Goal: Transaction & Acquisition: Purchase product/service

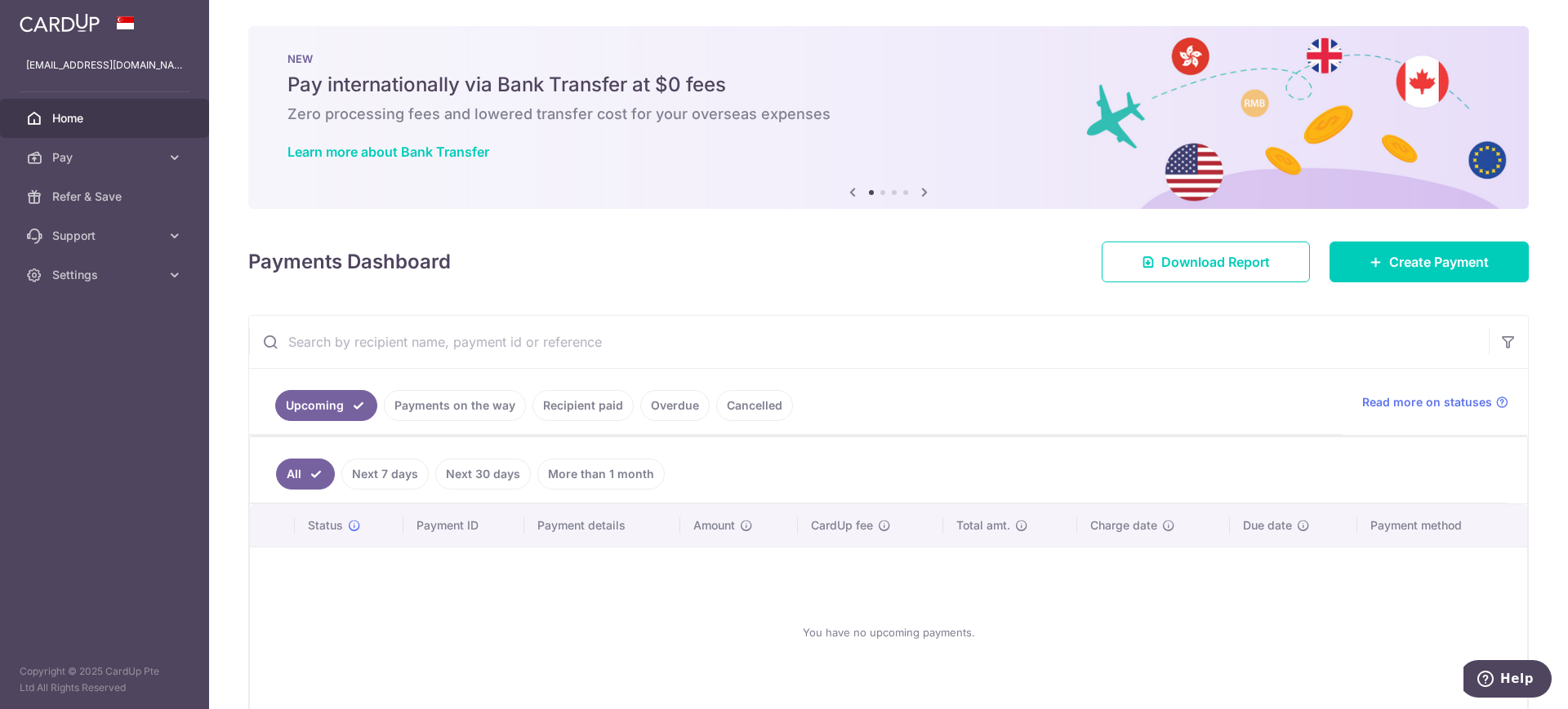
click at [602, 407] on link "Recipient paid" at bounding box center [583, 406] width 101 height 31
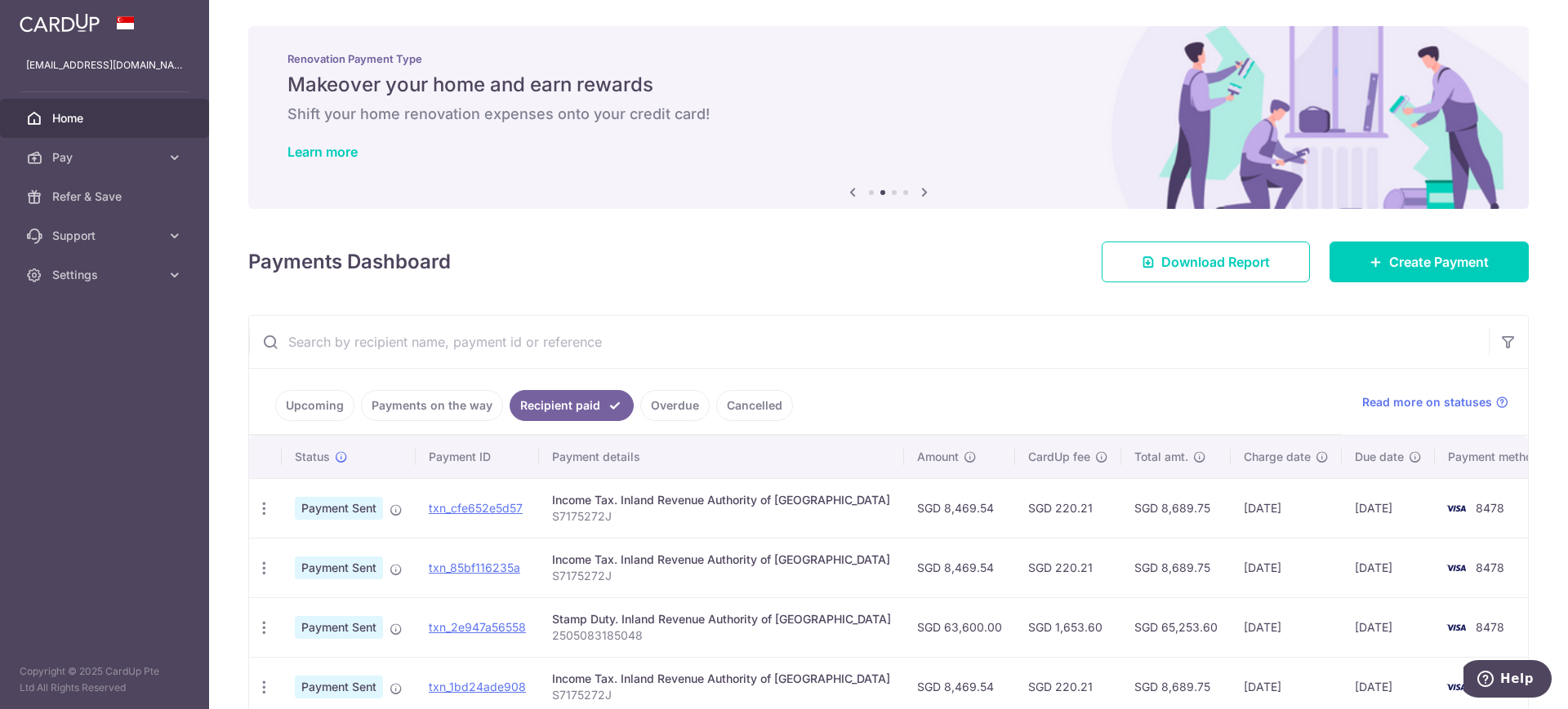
click at [465, 403] on link "Payments on the way" at bounding box center [432, 406] width 142 height 31
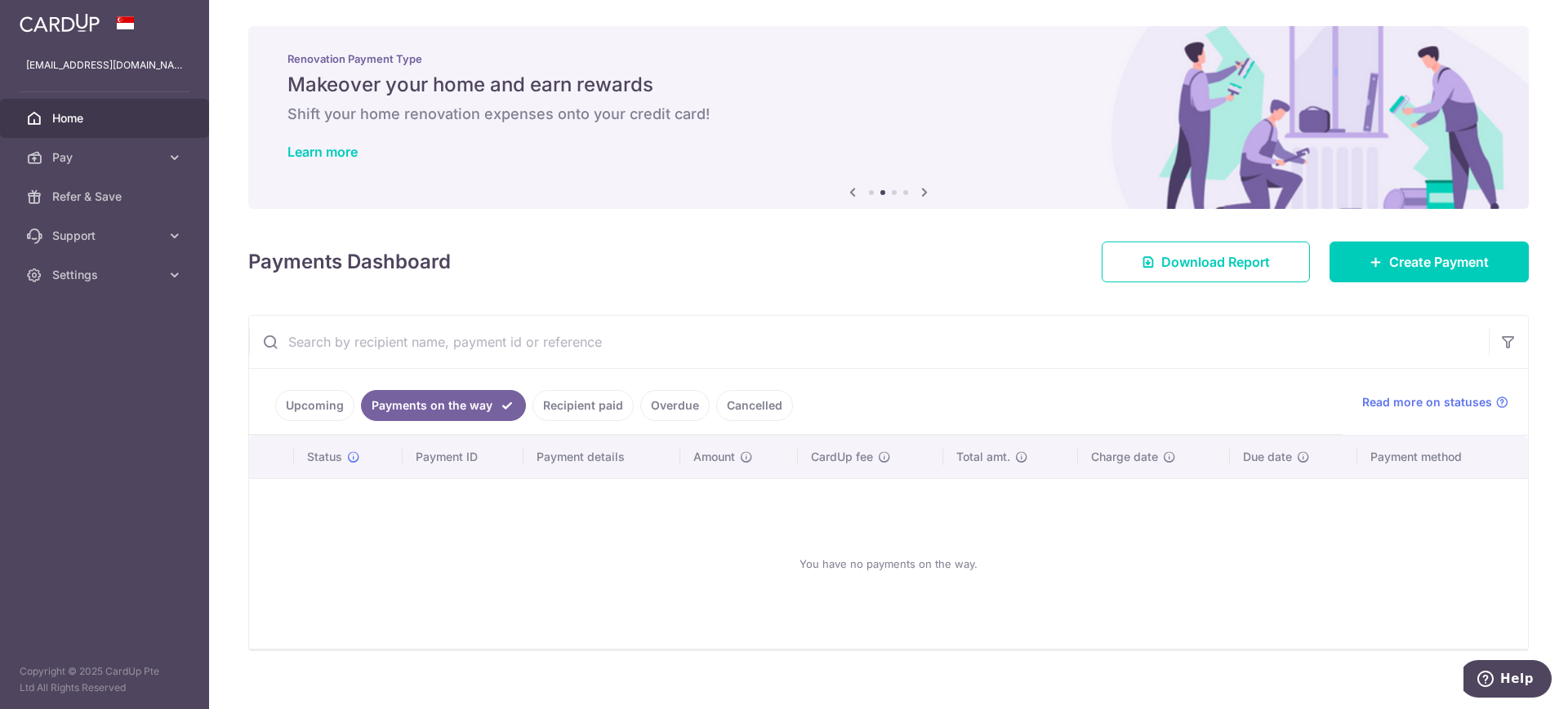
click at [551, 409] on link "Recipient paid" at bounding box center [583, 406] width 101 height 31
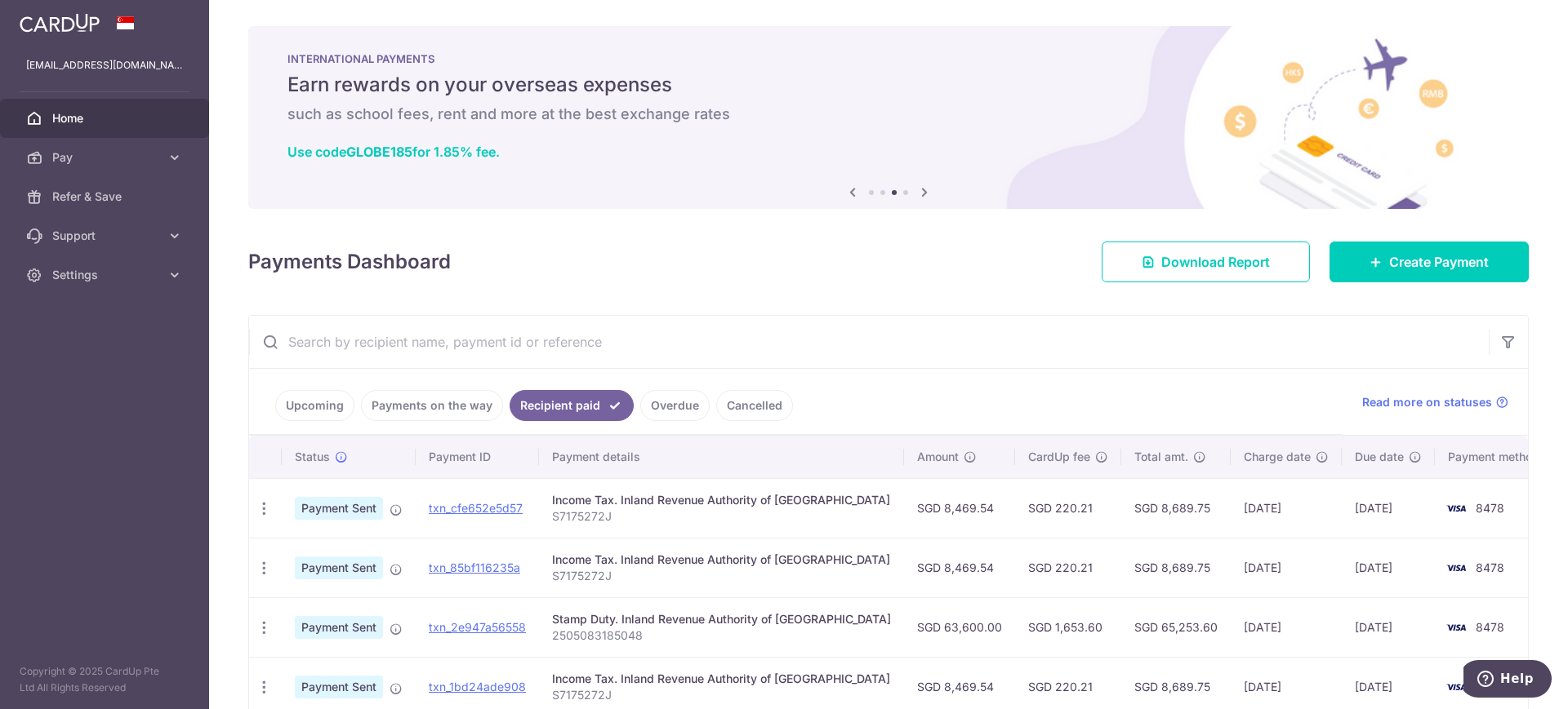
drag, startPoint x: 1556, startPoint y: 386, endPoint x: 1545, endPoint y: 448, distance: 63.0
click at [1545, 448] on div "× Pause Schedule Pause all future payments in this series Pause just this one p…" at bounding box center [888, 354] width 1359 height 709
click at [880, 325] on input "text" at bounding box center [869, 342] width 1240 height 52
click at [104, 152] on span "Pay" at bounding box center [106, 158] width 107 height 16
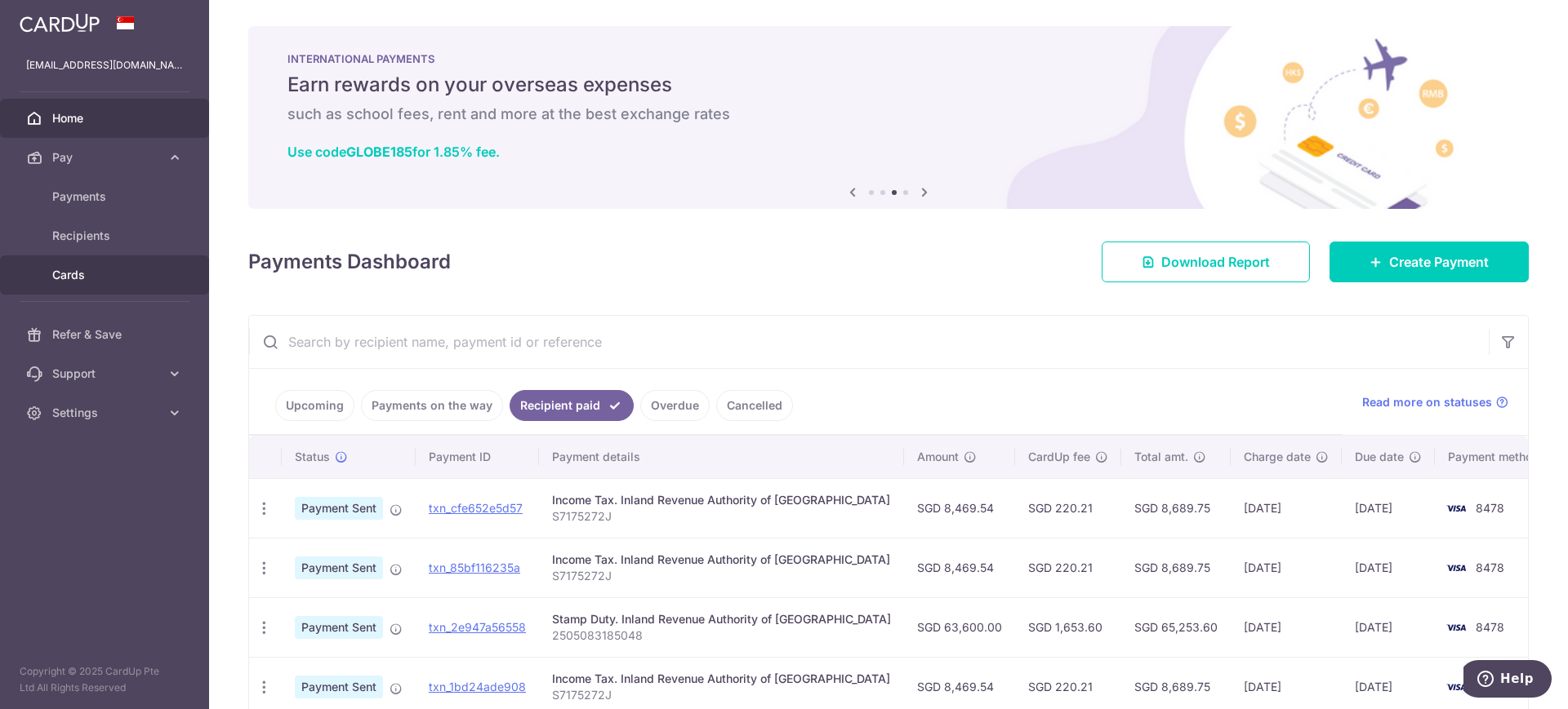
click at [93, 275] on span "Cards" at bounding box center [106, 274] width 107 height 16
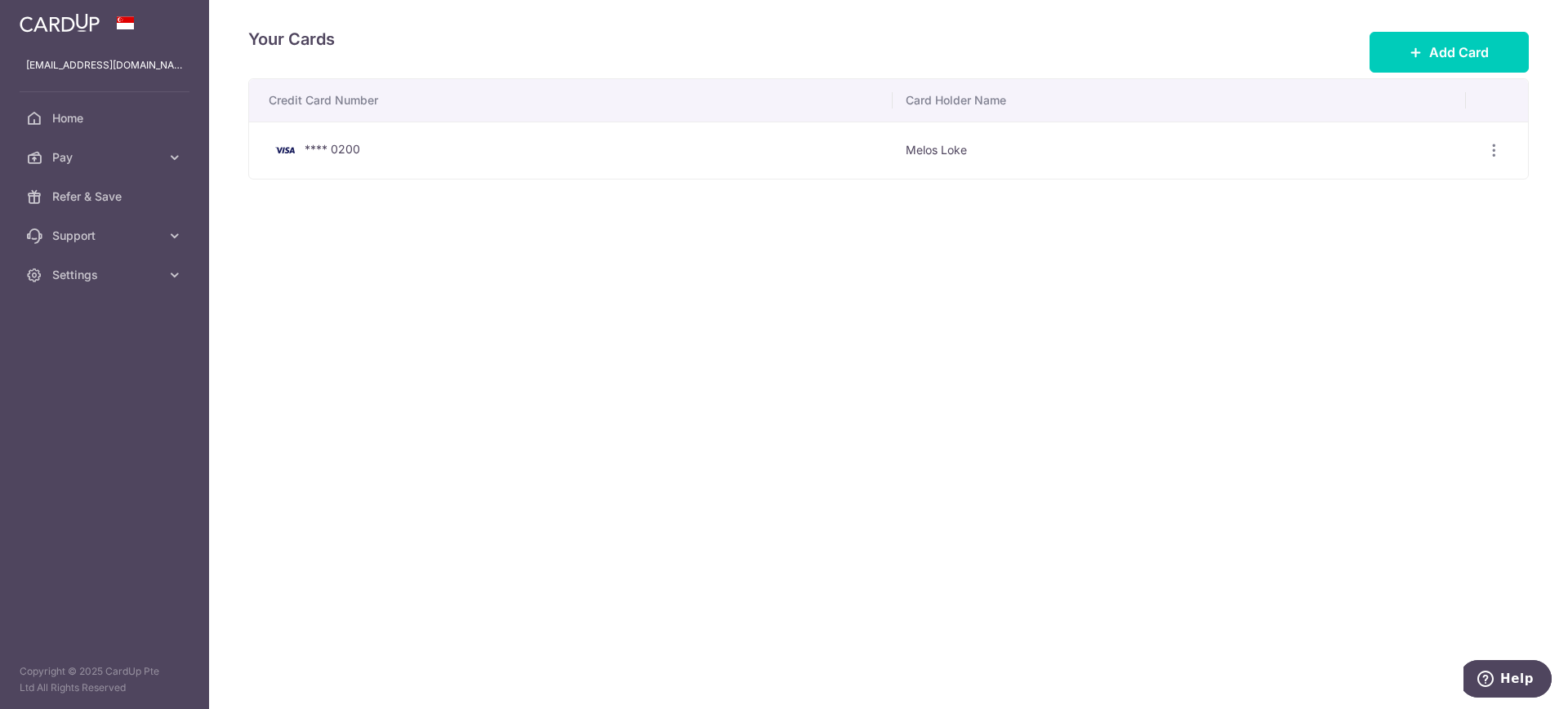
click at [571, 165] on td "**** 0200" at bounding box center [571, 150] width 644 height 57
click at [82, 113] on span "Home" at bounding box center [106, 118] width 107 height 16
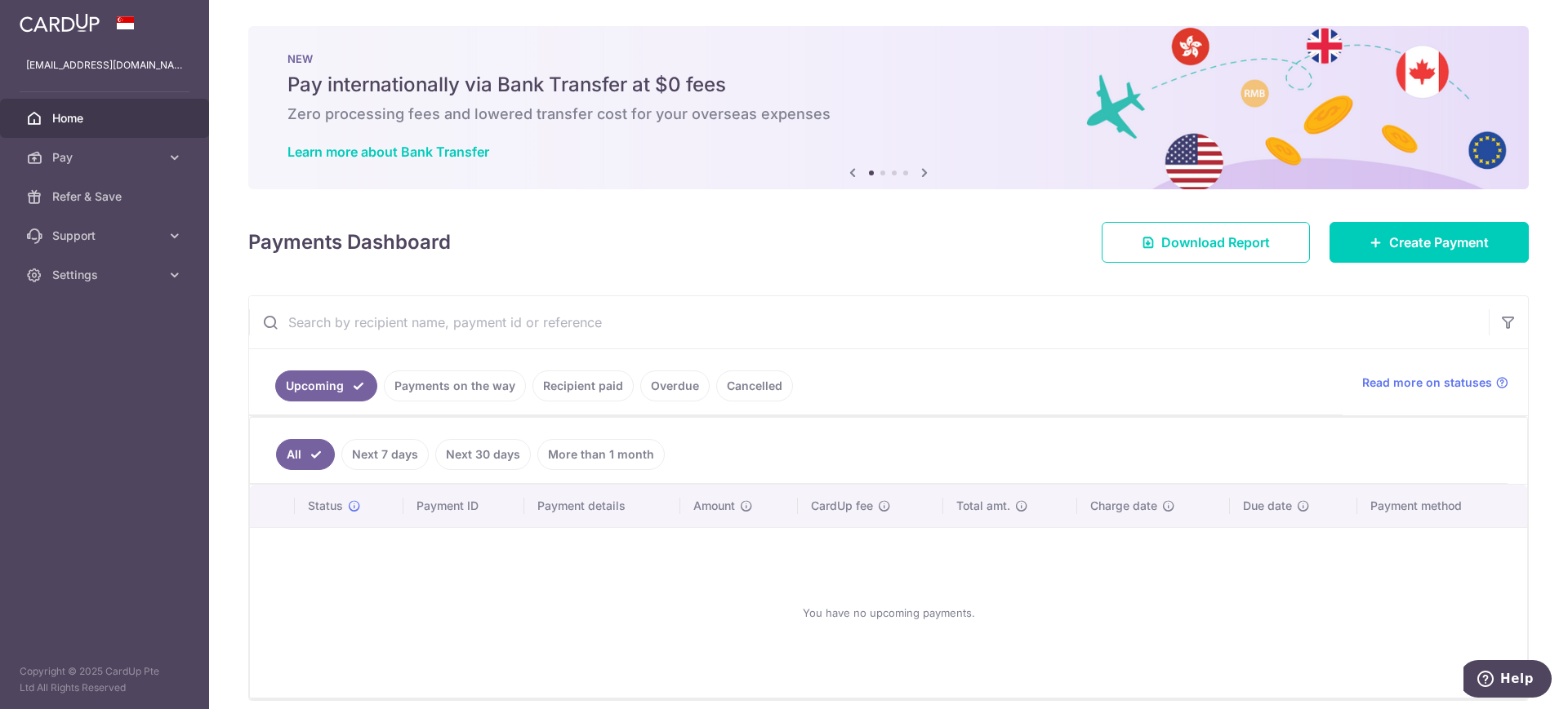
click at [488, 387] on ul "Upcoming Payments on the way Recipient paid Overdue Cancelled" at bounding box center [796, 383] width 1093 height 66
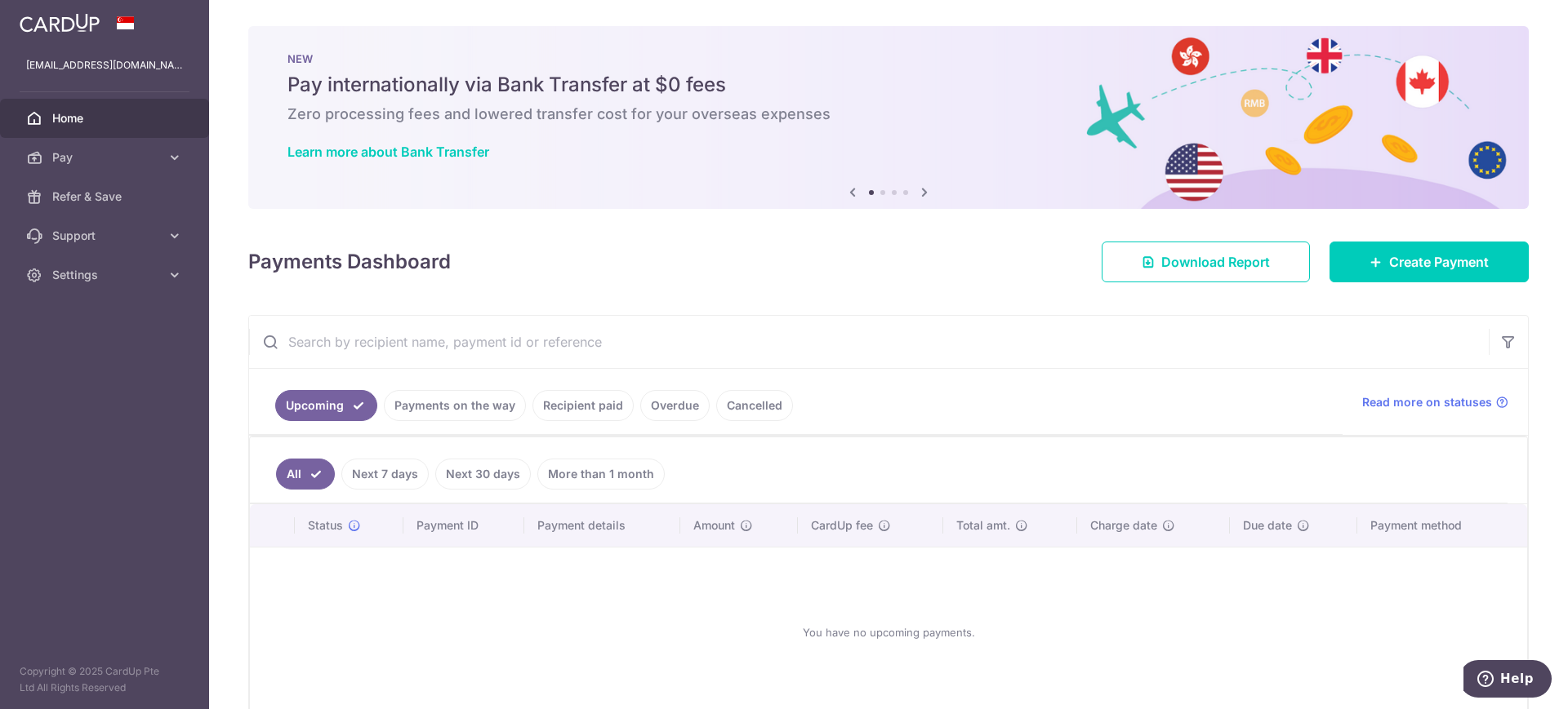
click at [486, 404] on link "Payments on the way" at bounding box center [455, 406] width 142 height 31
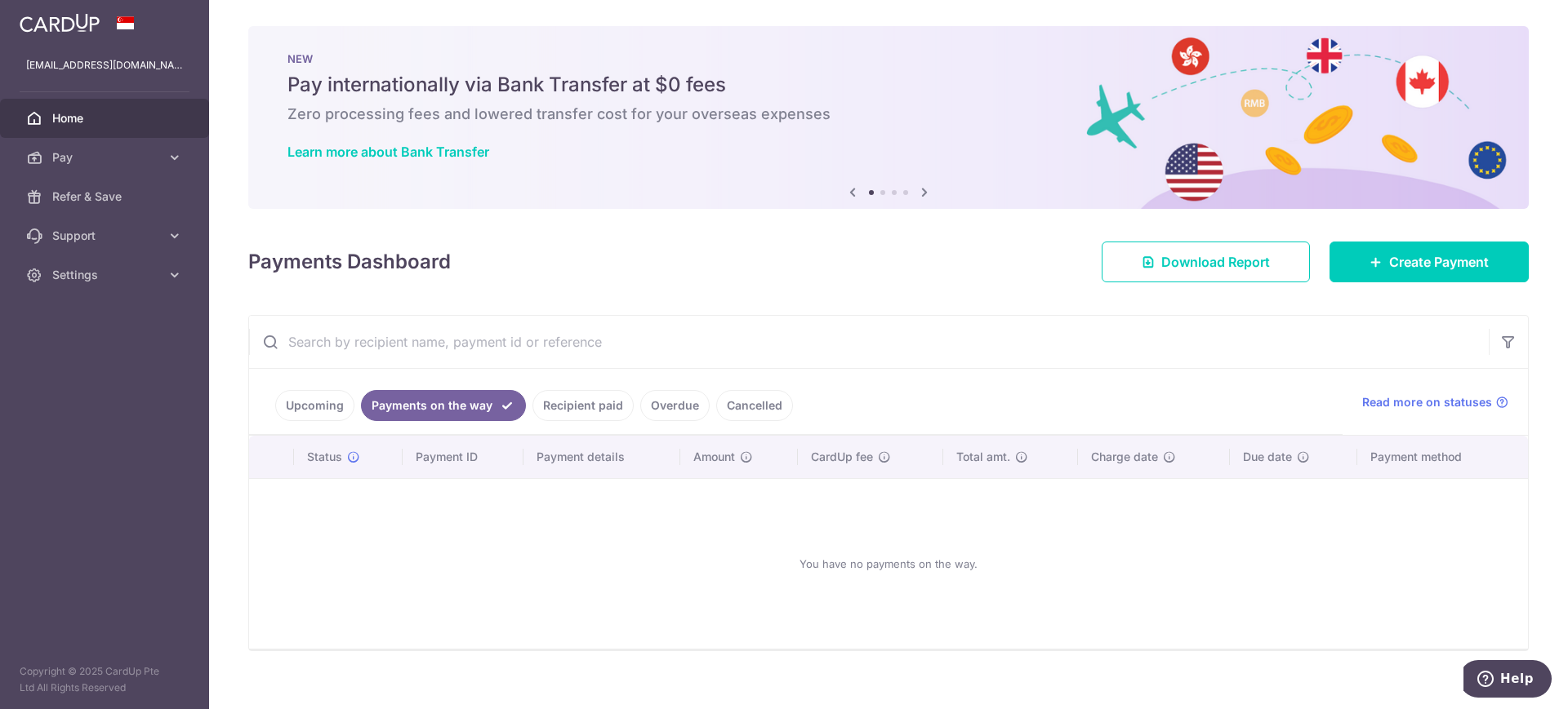
click at [291, 403] on link "Upcoming" at bounding box center [314, 406] width 79 height 31
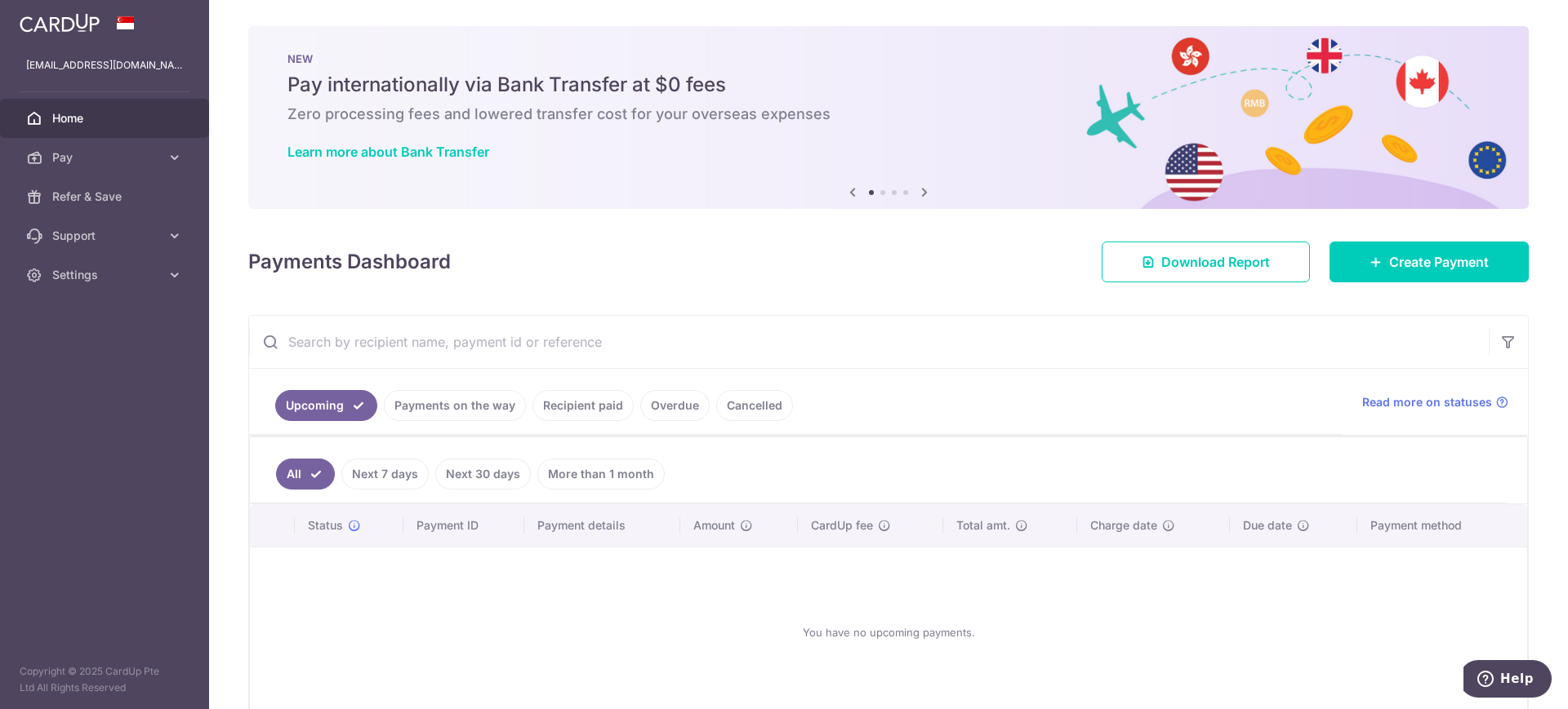
click at [415, 407] on link "Payments on the way" at bounding box center [455, 406] width 142 height 31
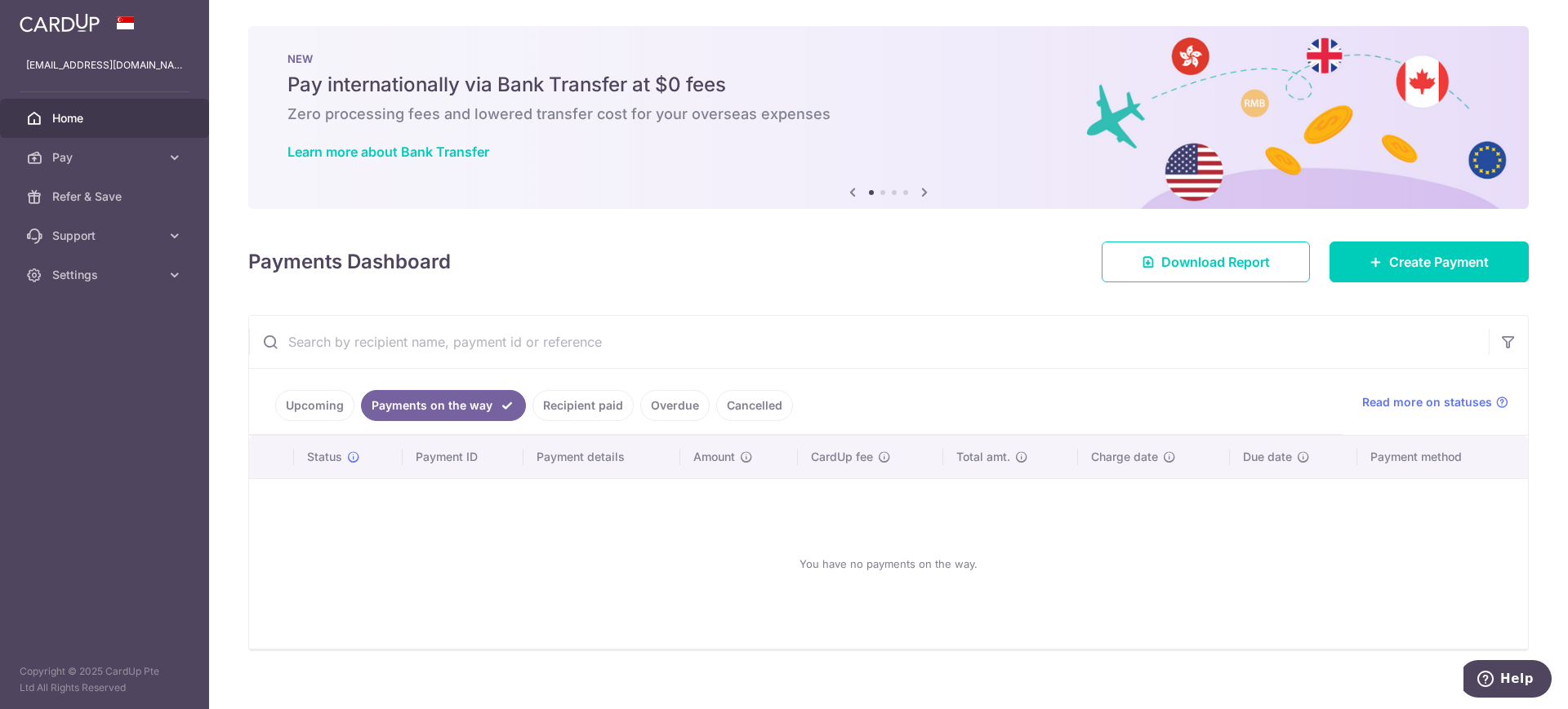
click at [581, 408] on link "Recipient paid" at bounding box center [583, 406] width 101 height 31
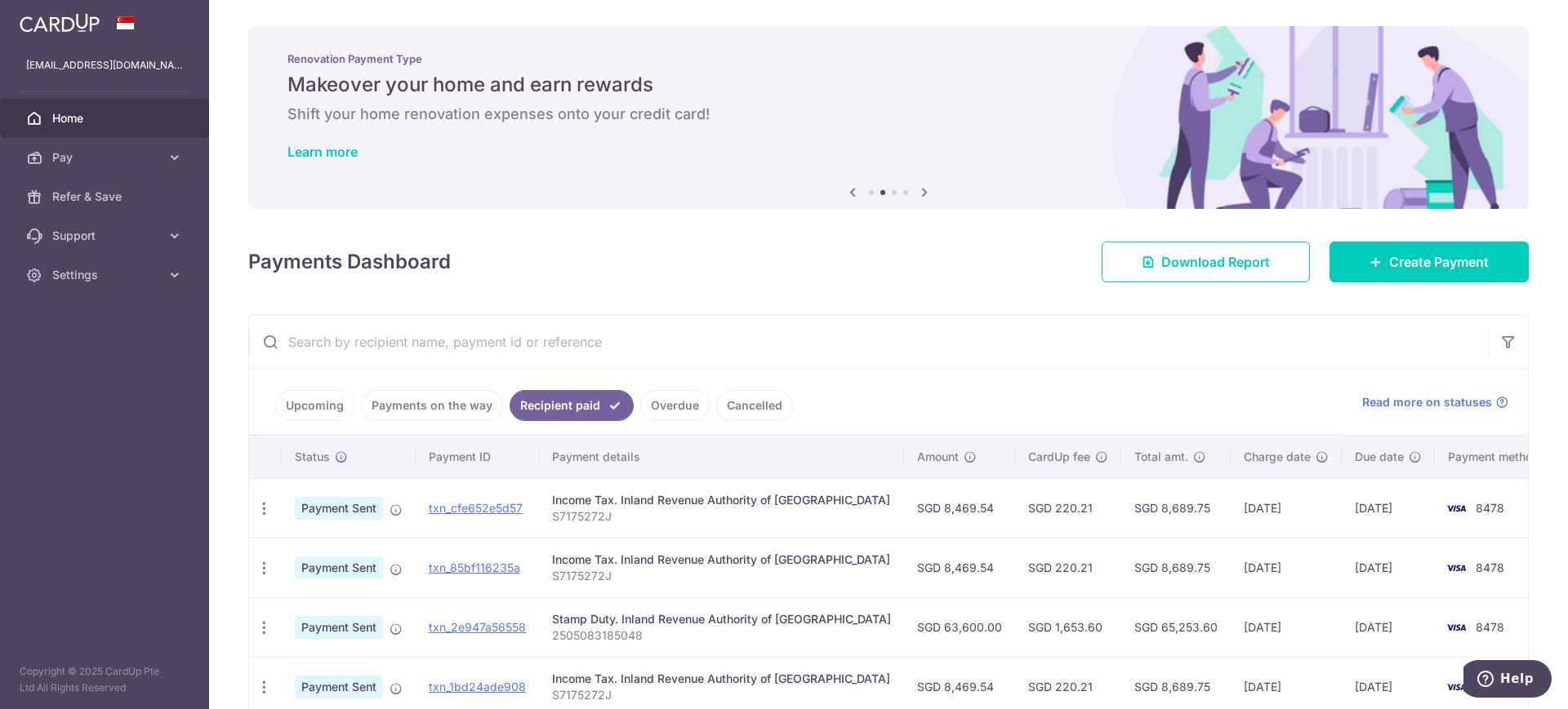
scroll to position [87, 0]
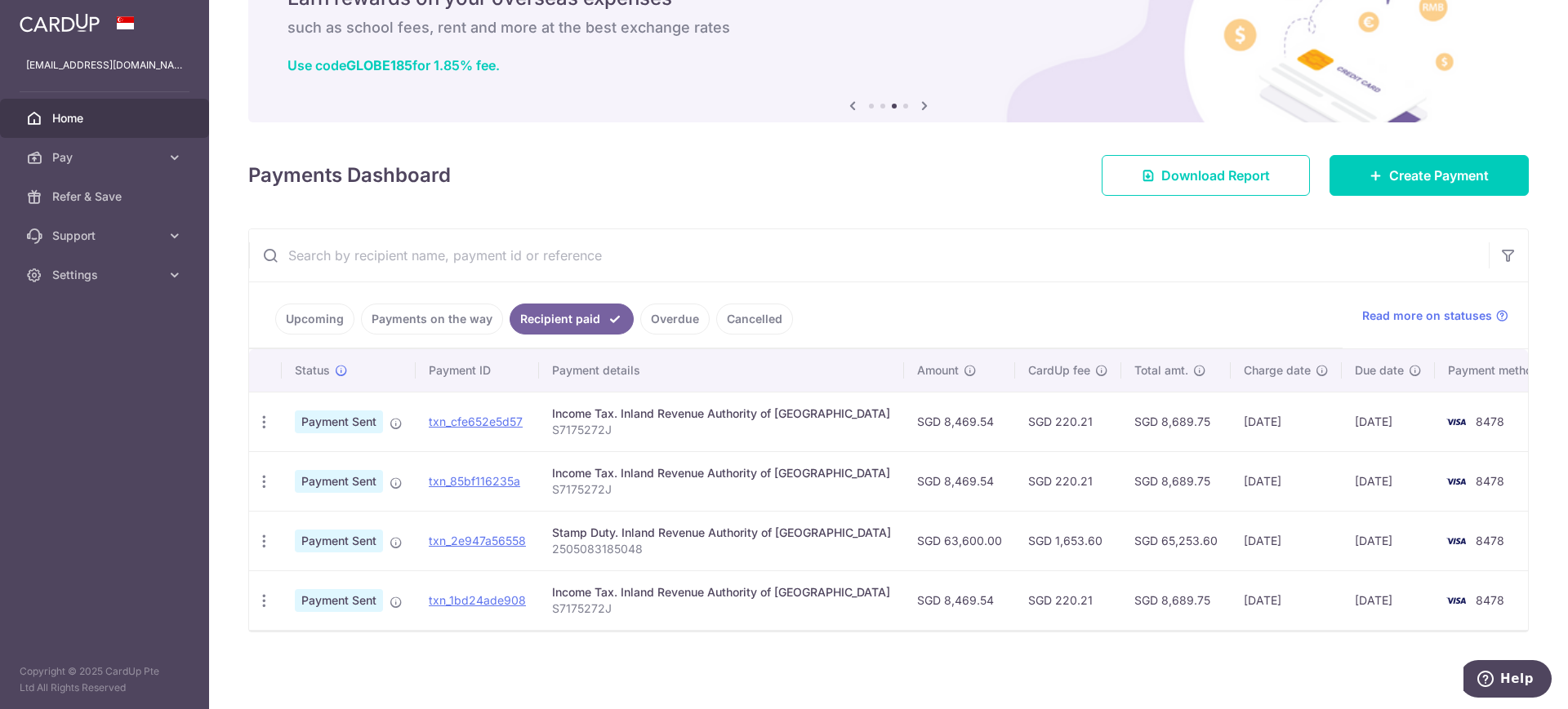
click at [677, 311] on link "Overdue" at bounding box center [675, 319] width 69 height 31
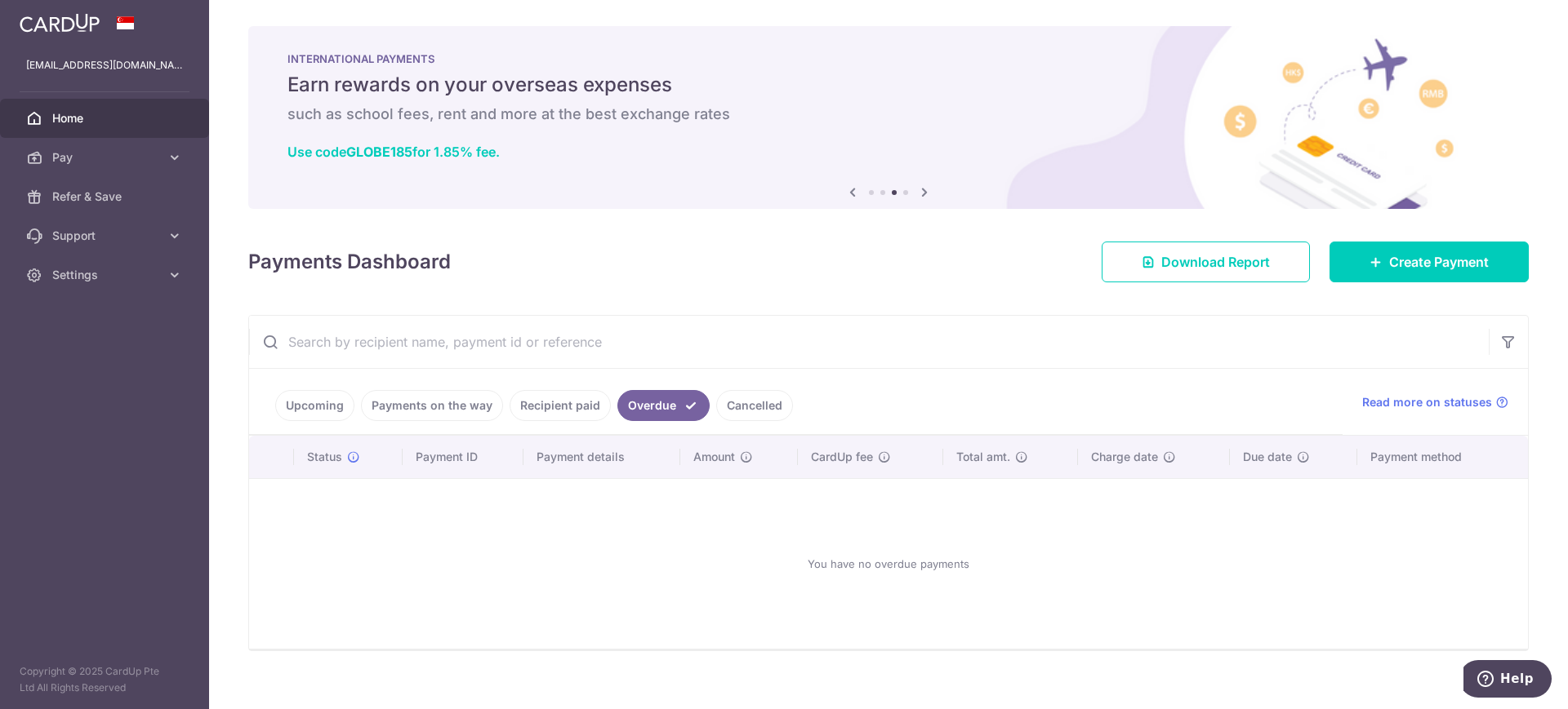
click at [763, 412] on link "Cancelled" at bounding box center [755, 406] width 77 height 31
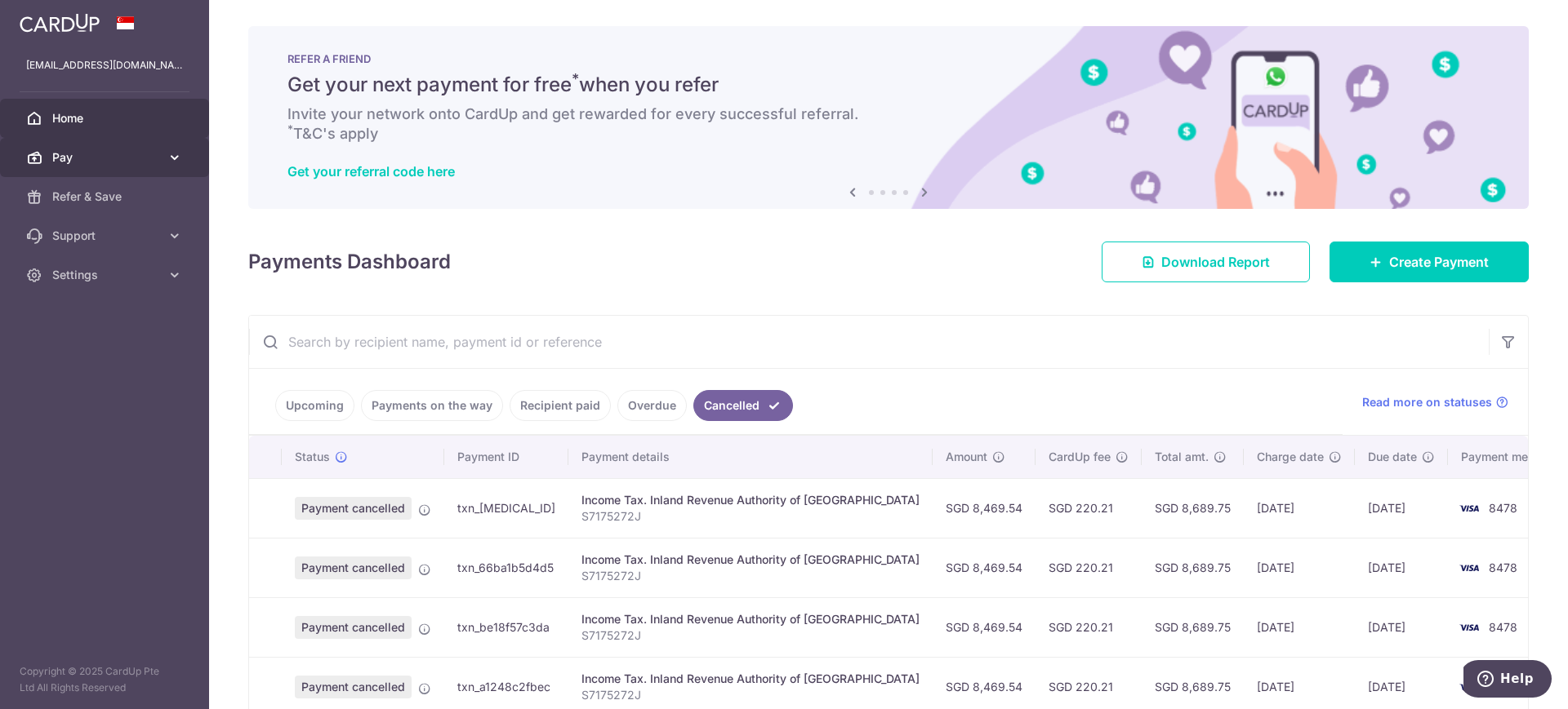
click at [75, 171] on link "Pay" at bounding box center [104, 157] width 209 height 39
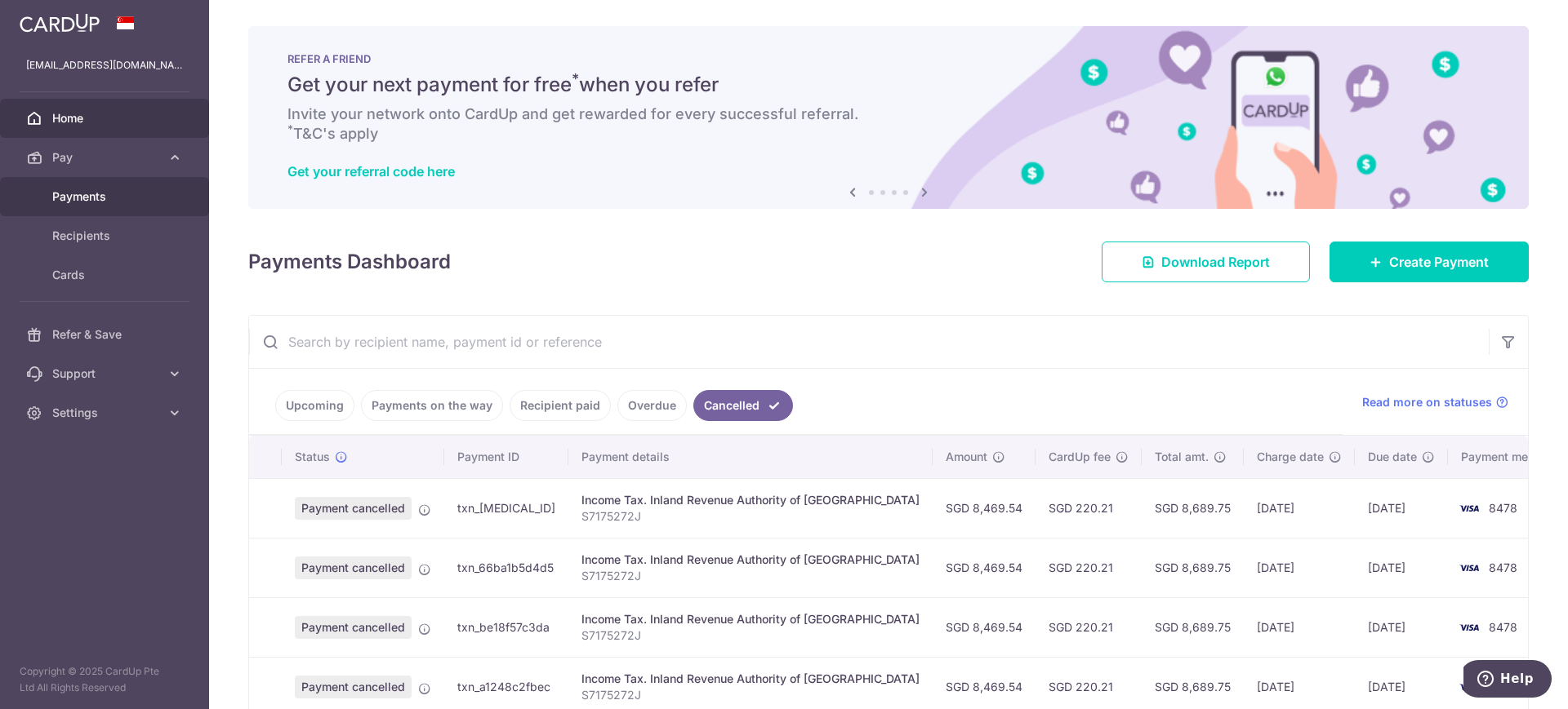
click at [109, 198] on span "Payments" at bounding box center [106, 197] width 107 height 16
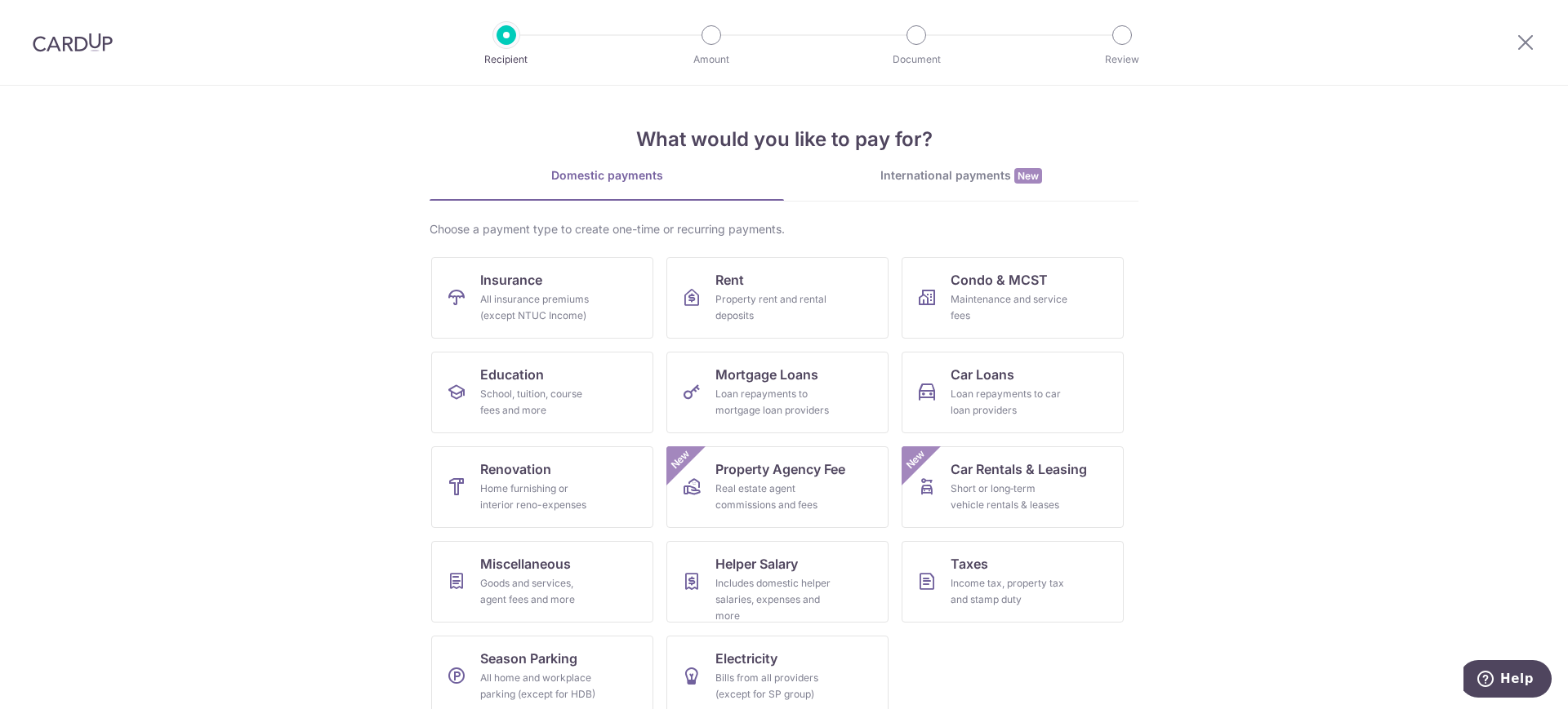
scroll to position [22, 0]
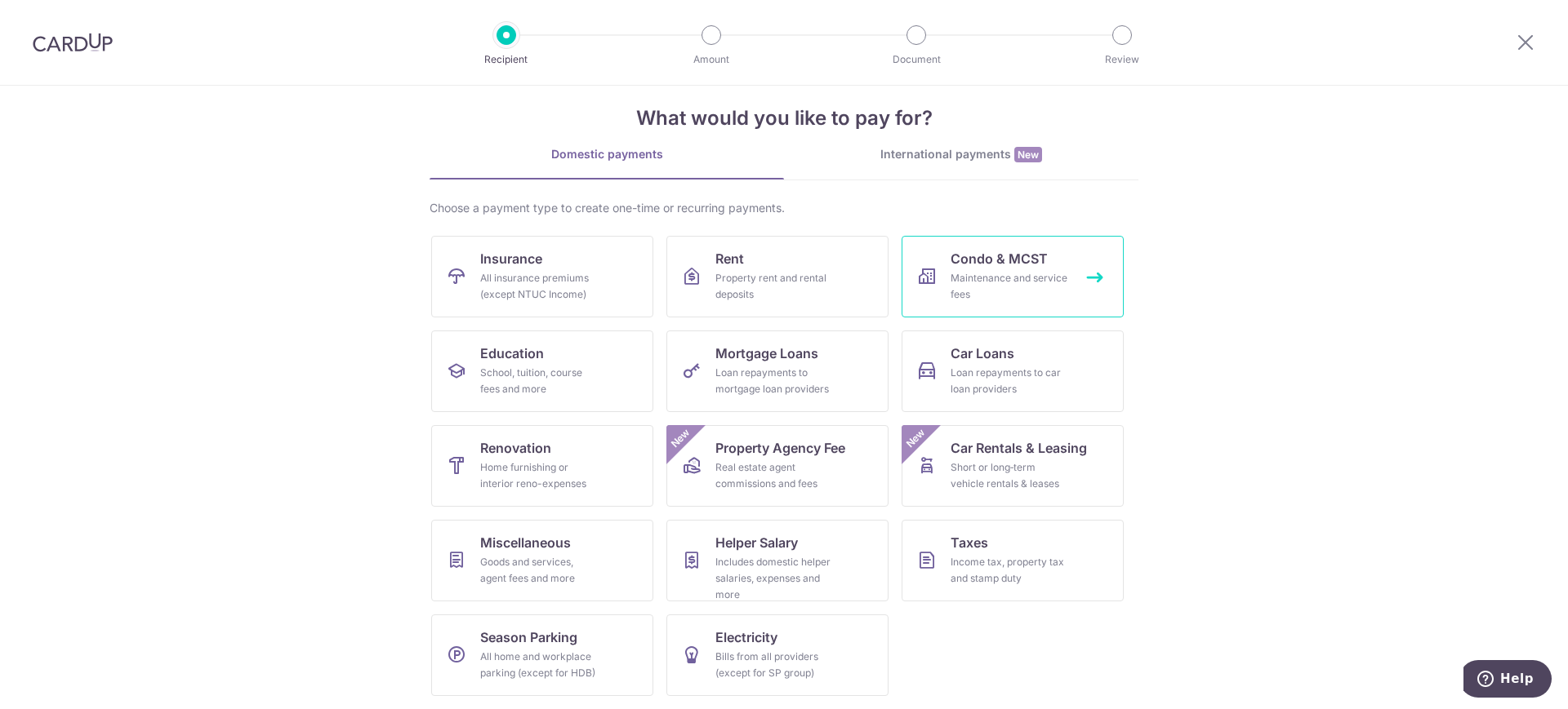
click at [1007, 293] on div "Maintenance and service fees" at bounding box center [1009, 287] width 118 height 33
